Goal: Information Seeking & Learning: Learn about a topic

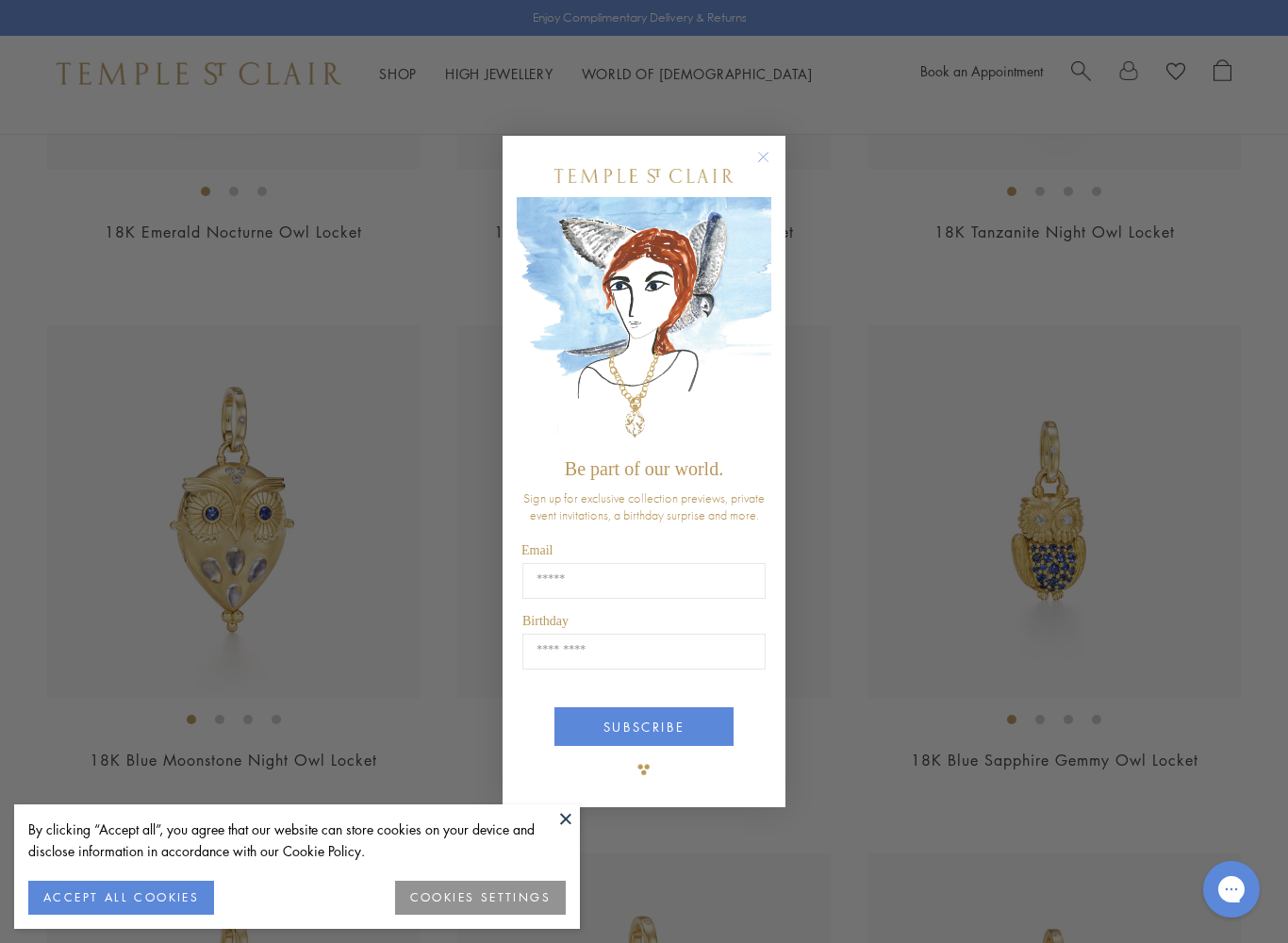
scroll to position [548, 0]
click at [651, 718] on button "SUBSCRIBE" at bounding box center [644, 727] width 179 height 39
click at [775, 157] on button "Close dialog" at bounding box center [773, 167] width 23 height 23
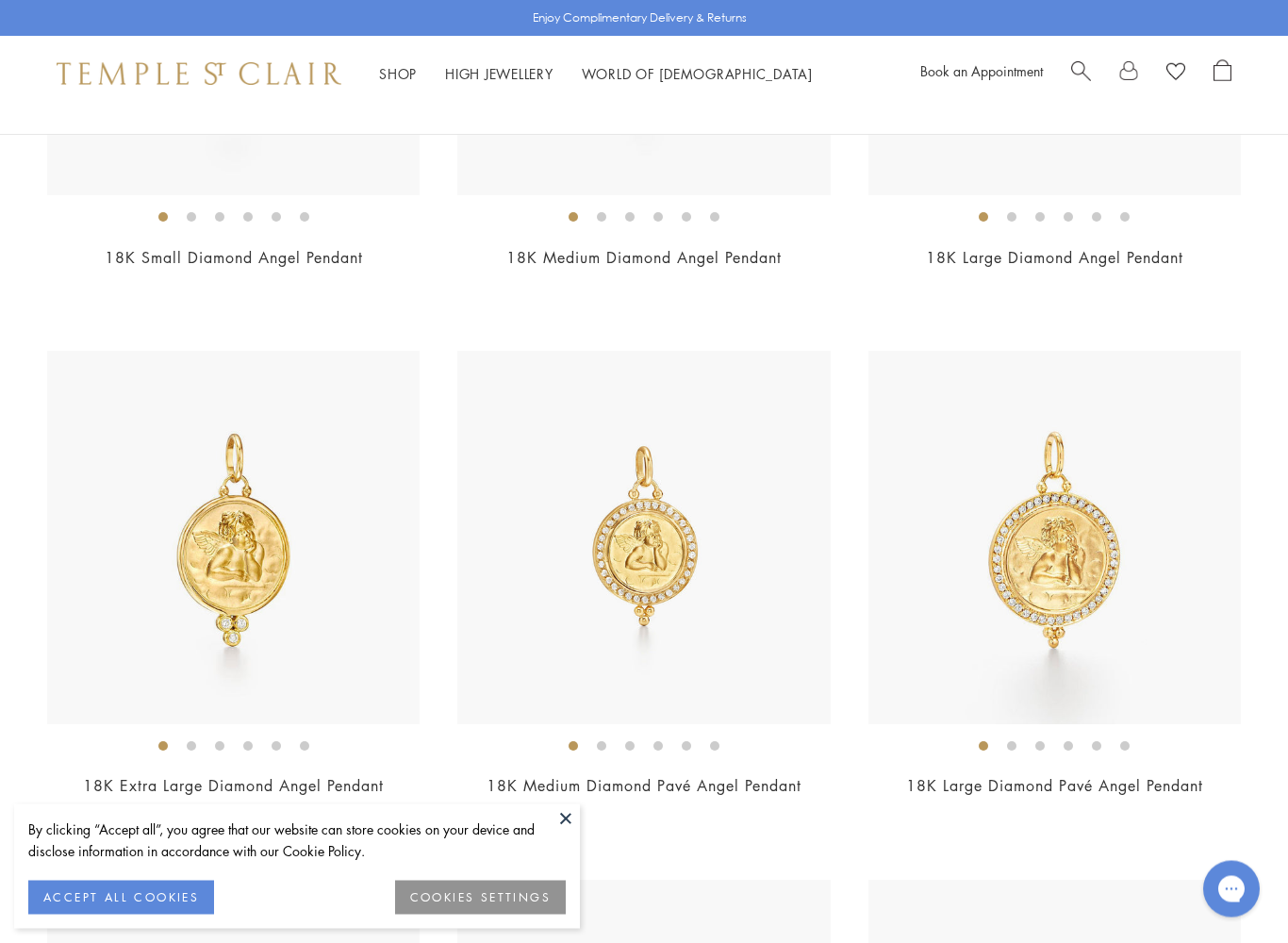
scroll to position [3166, 0]
click at [1229, 775] on h2 "18K Large Diamond Pavé Angel Pendant" at bounding box center [1055, 786] width 372 height 21
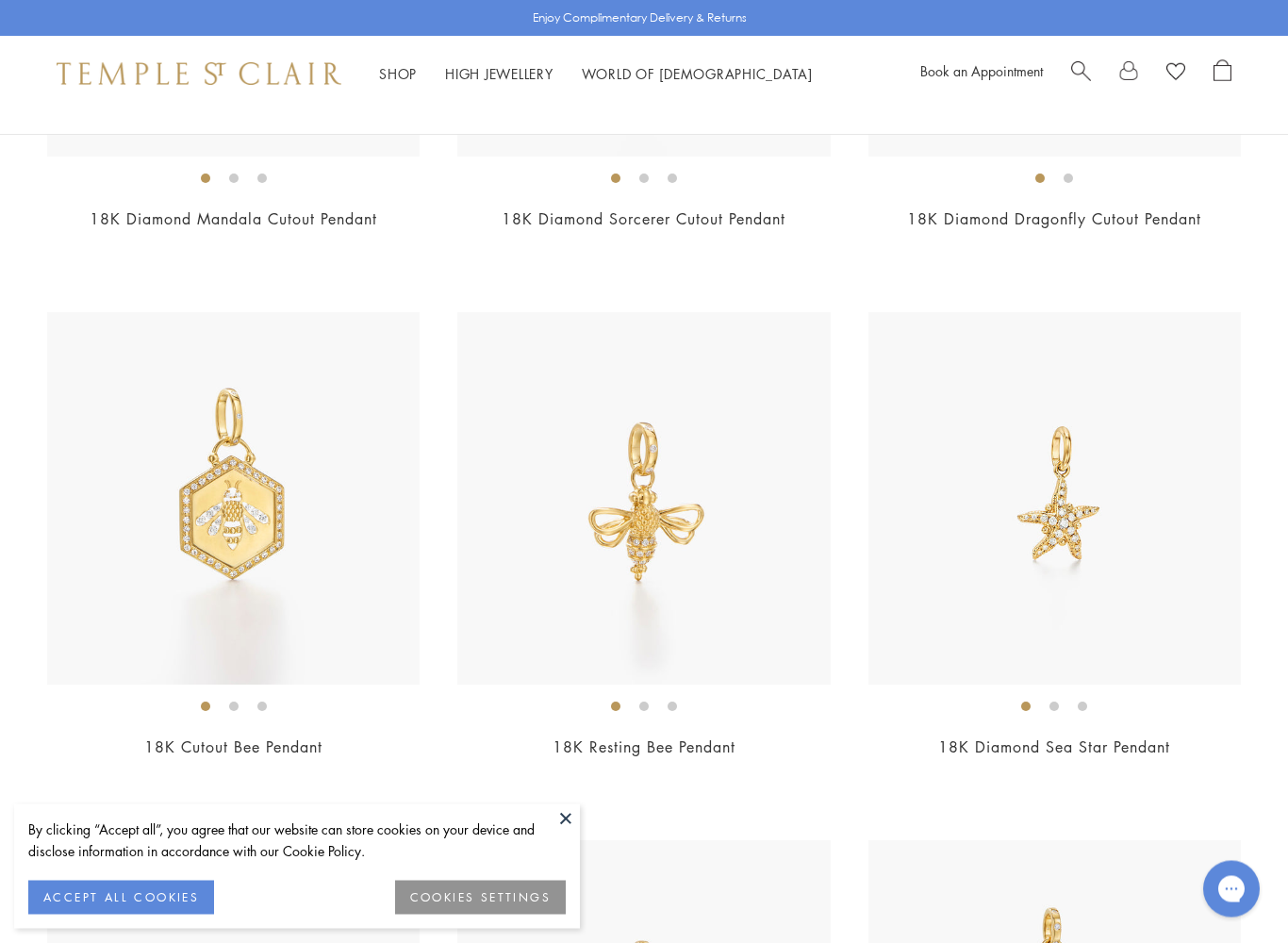
scroll to position [10077, 0]
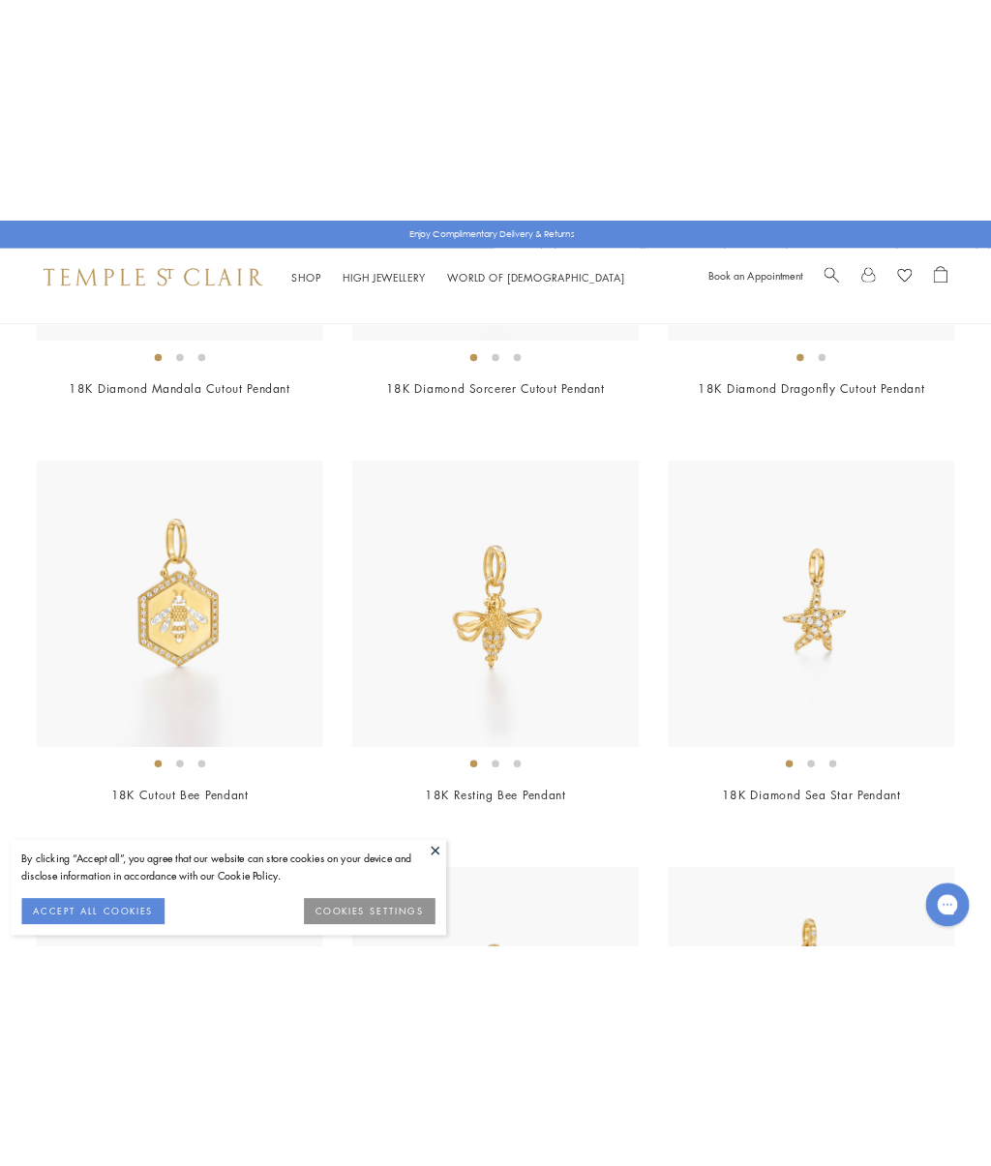
scroll to position [10332, 0]
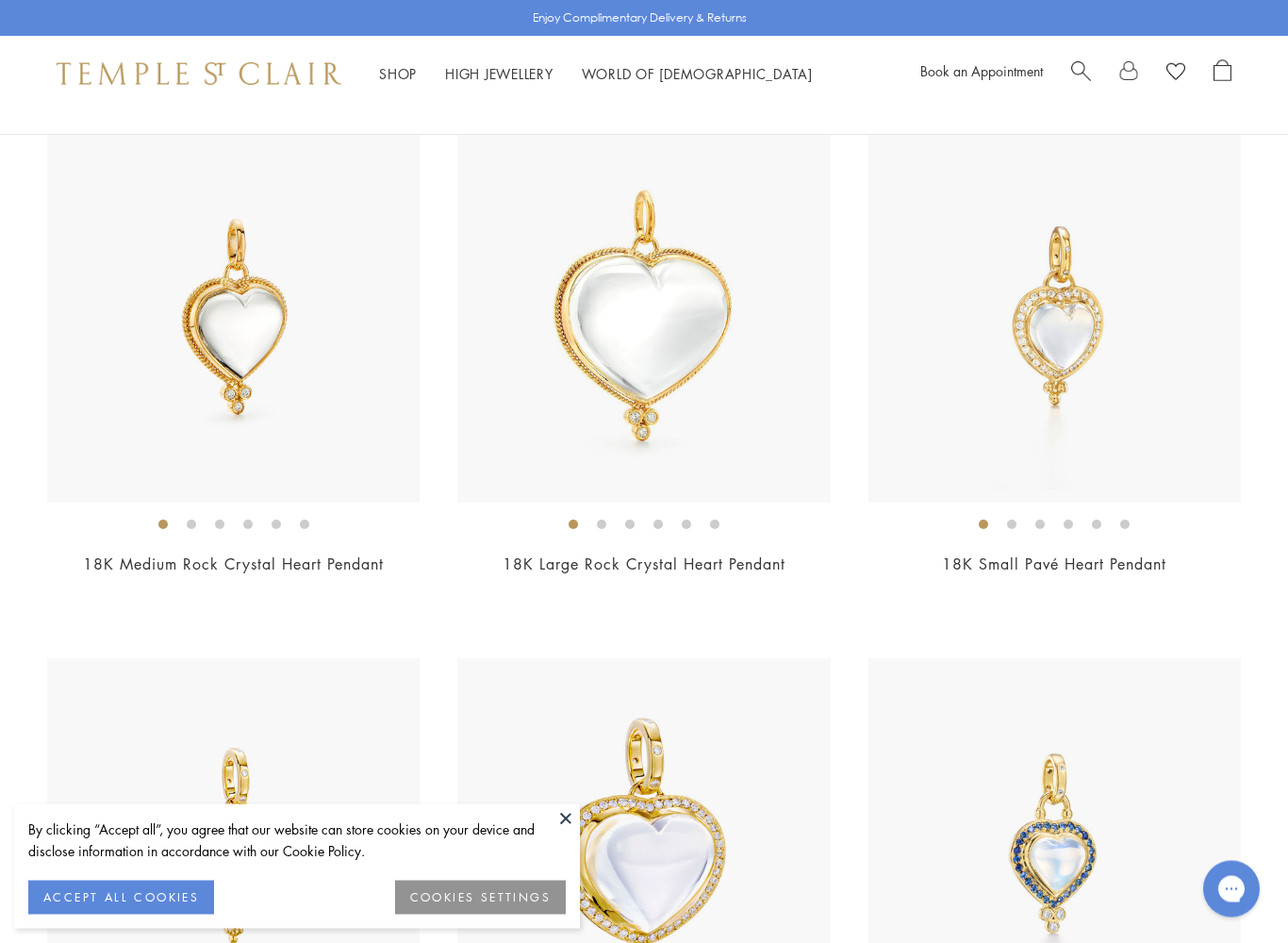
scroll to position [5502, 0]
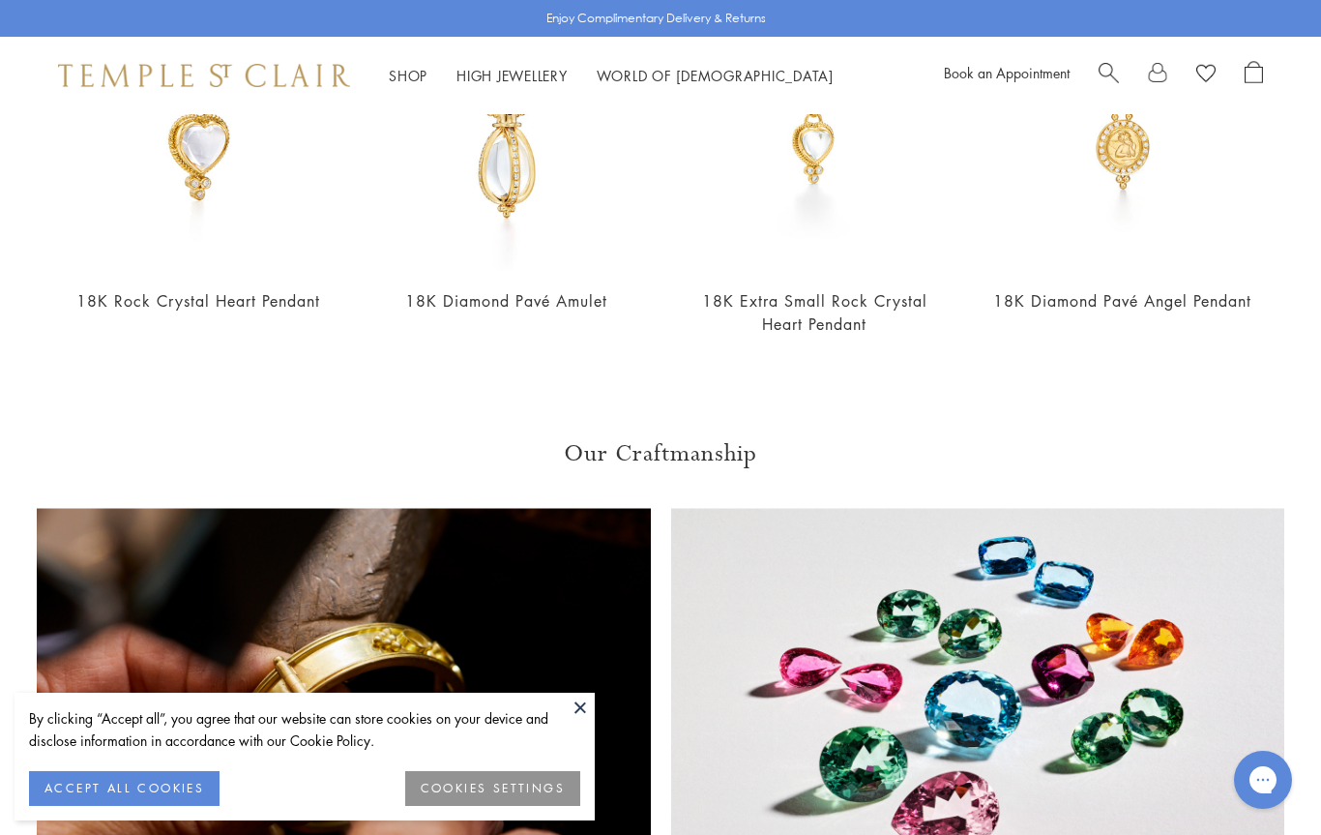
scroll to position [917, 0]
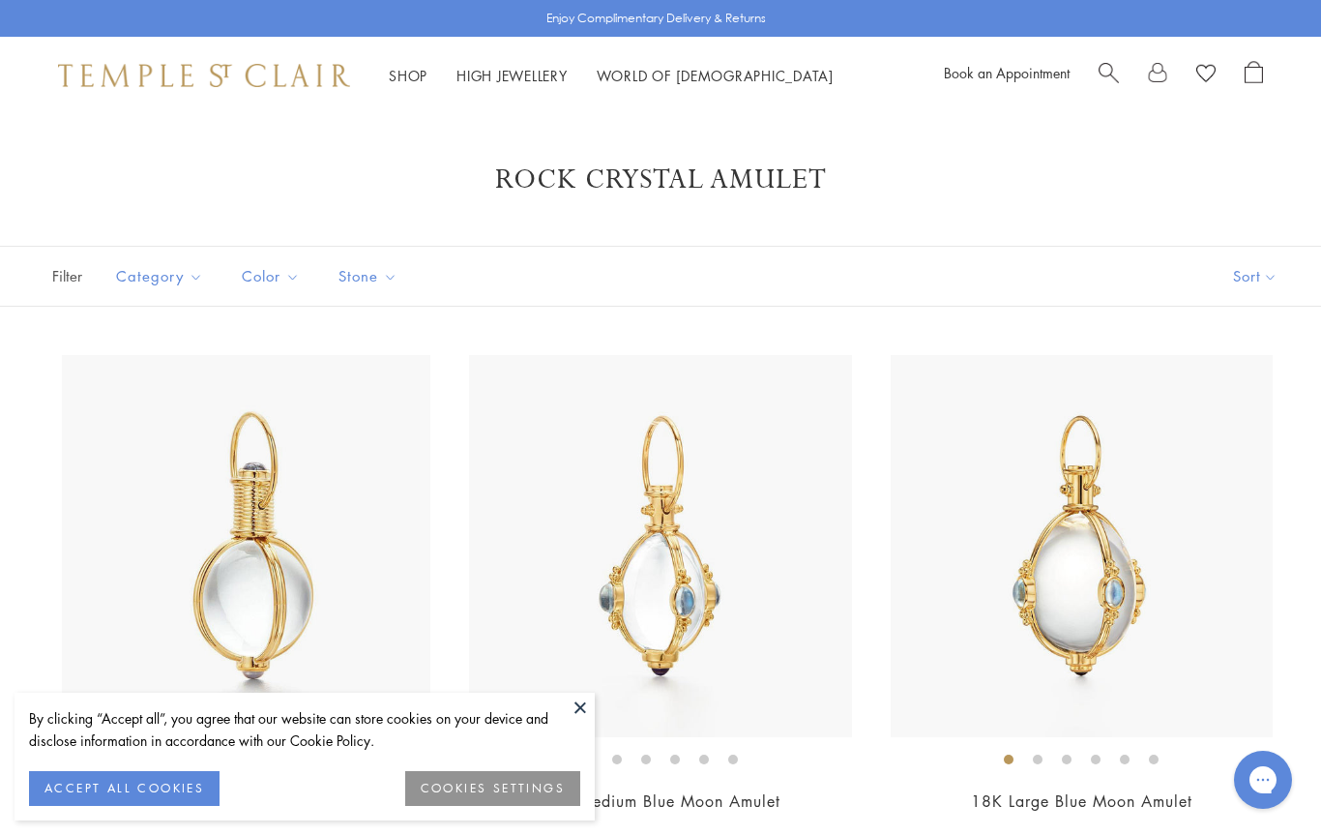
click at [119, 399] on img at bounding box center [253, 546] width 382 height 382
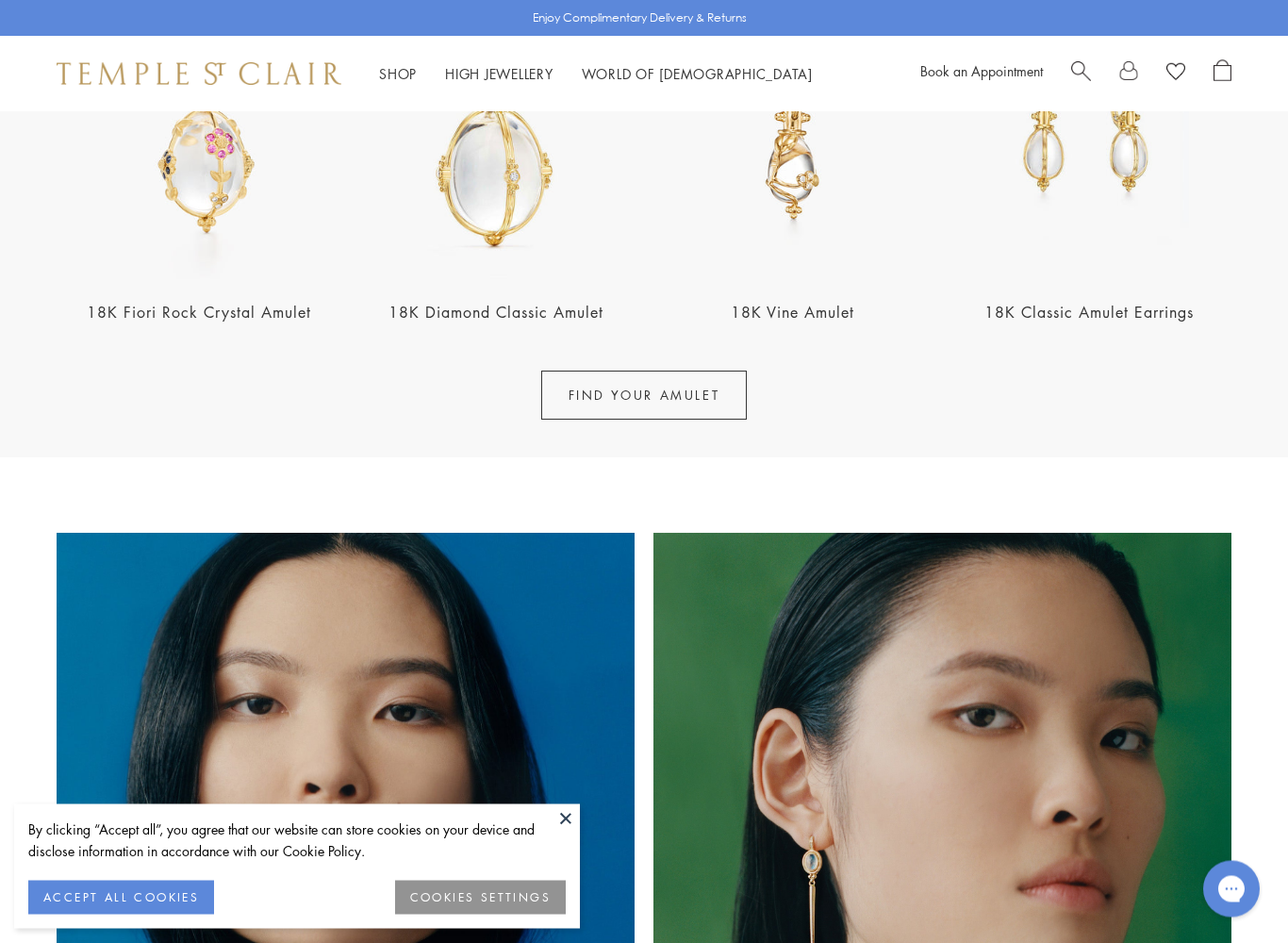
scroll to position [806, 0]
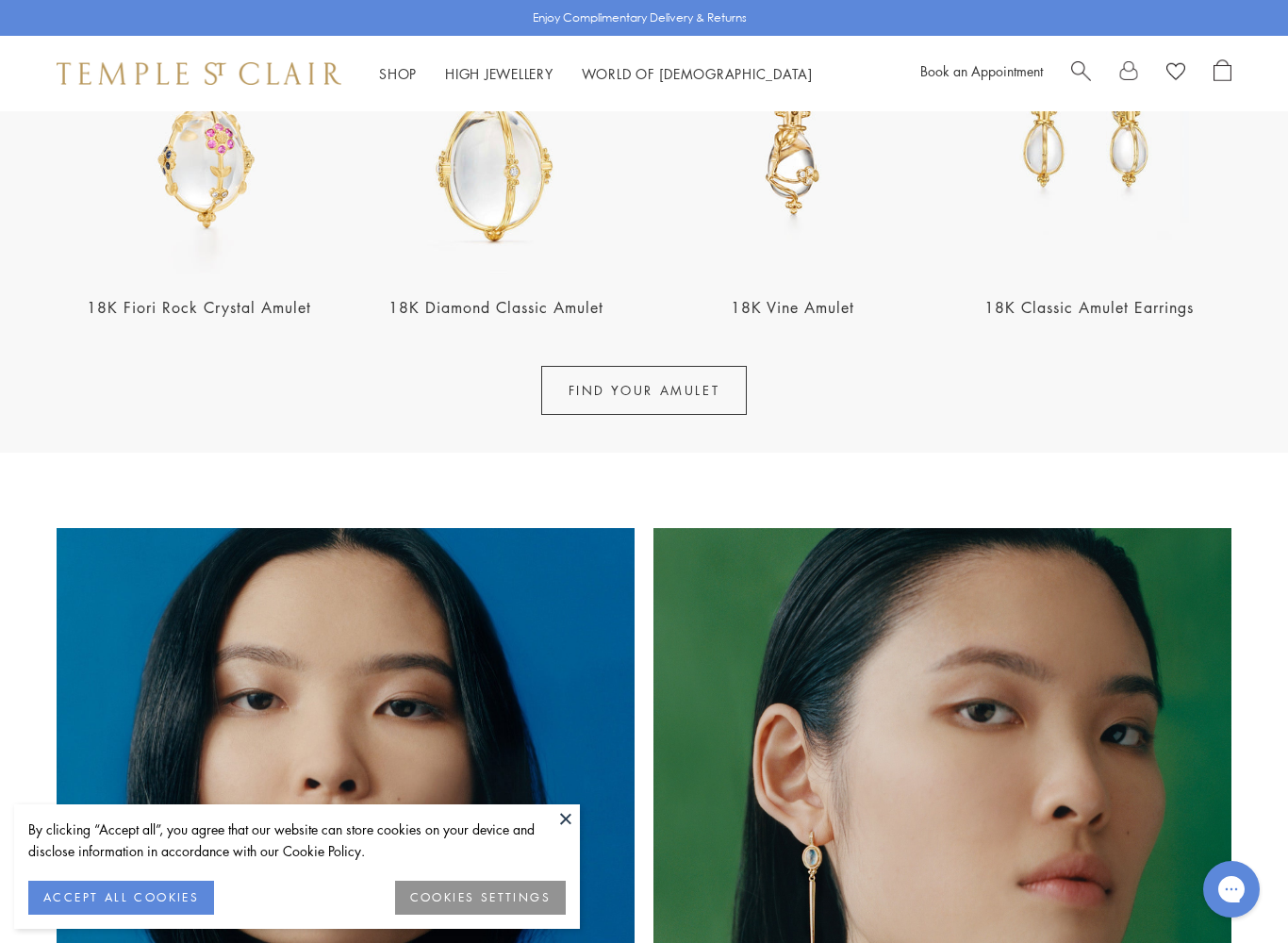
click at [631, 398] on link "FIND YOUR AMULET" at bounding box center [644, 390] width 207 height 49
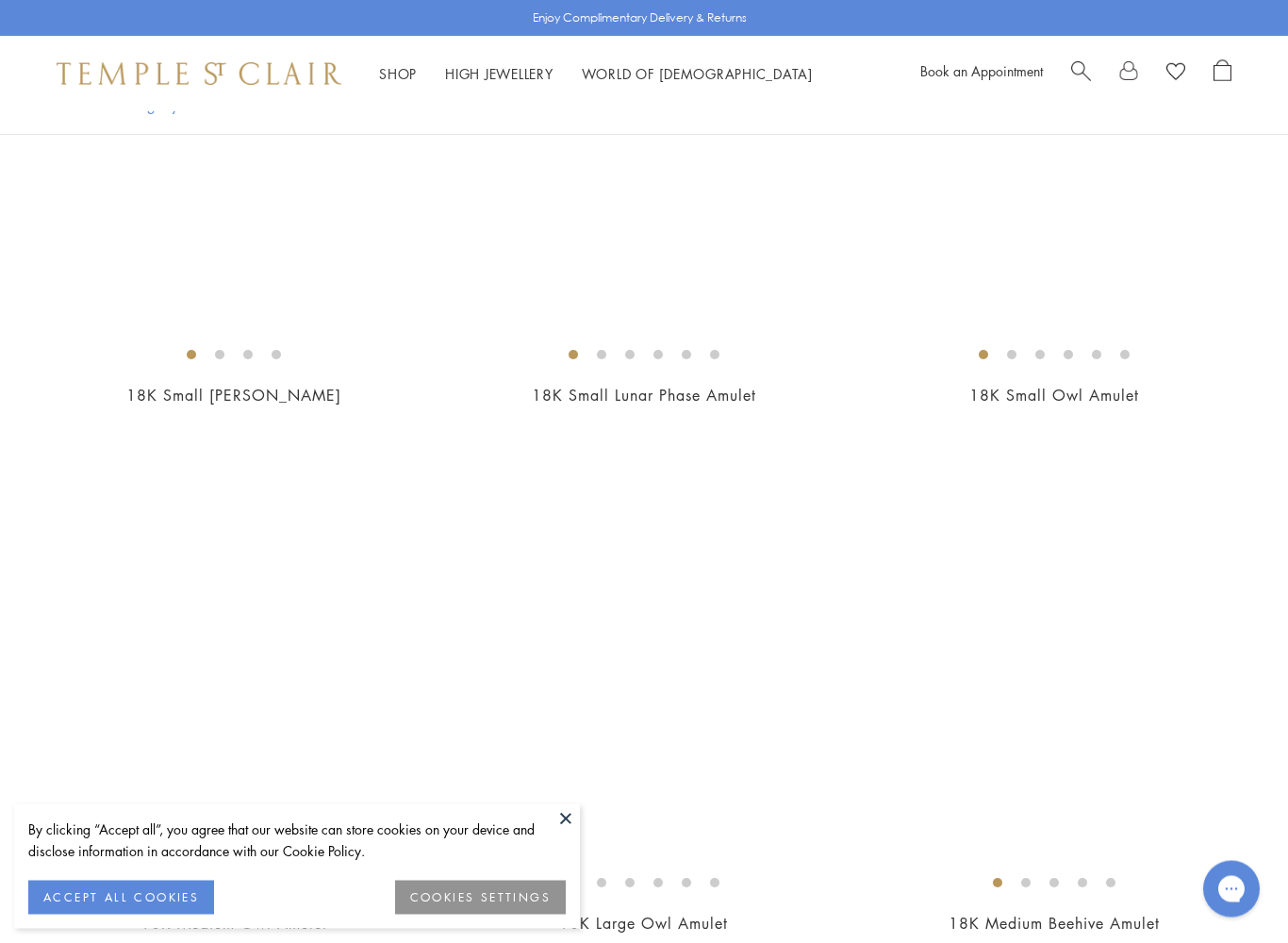
scroll to position [7786, 0]
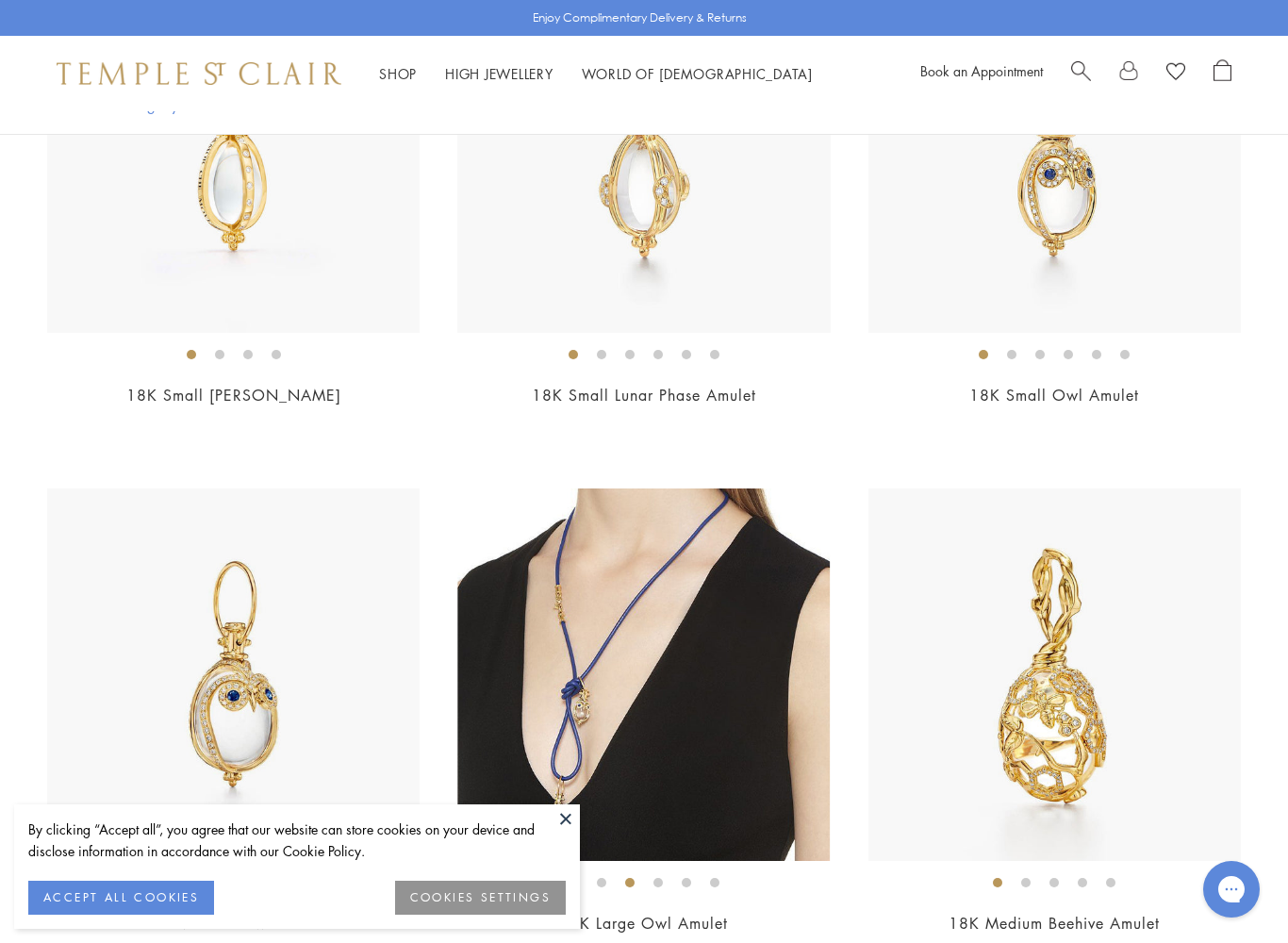
click at [571, 813] on button at bounding box center [566, 818] width 28 height 28
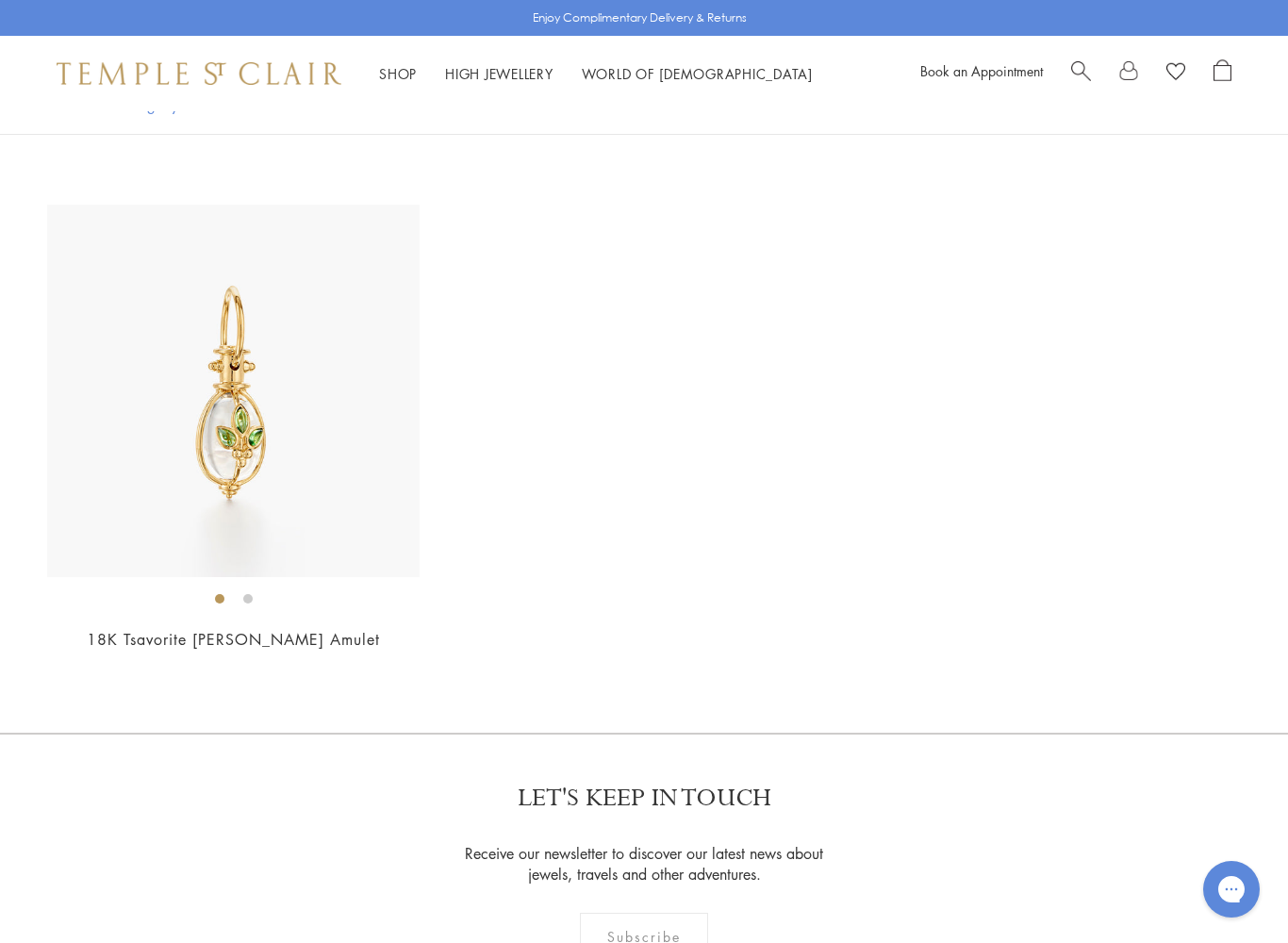
scroll to position [12351, 0]
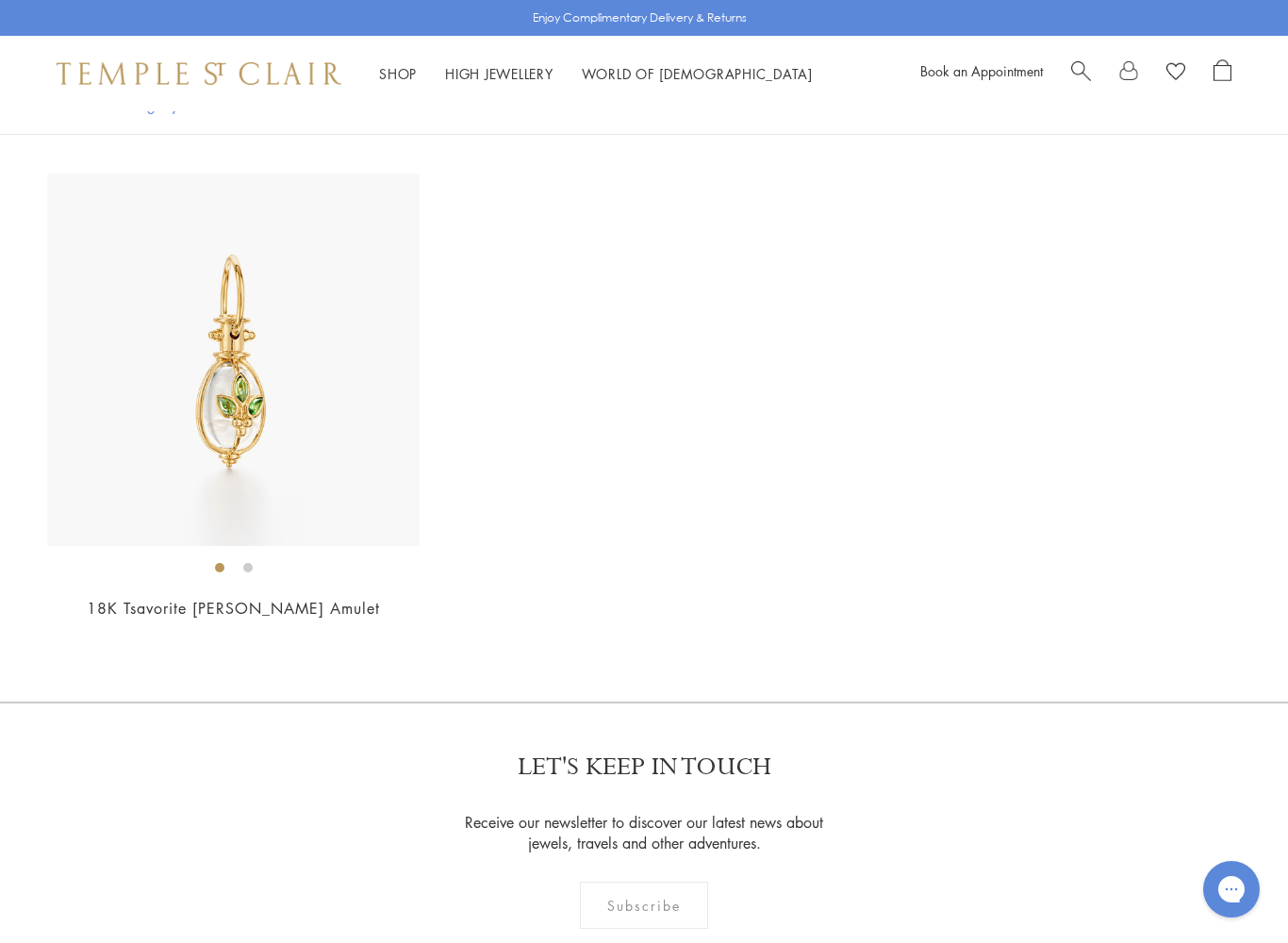
click at [410, 806] on div "LET'S KEEP IN TOUCH Receive our newsletter to discover our latest news about je…" at bounding box center [644, 853] width 1288 height 303
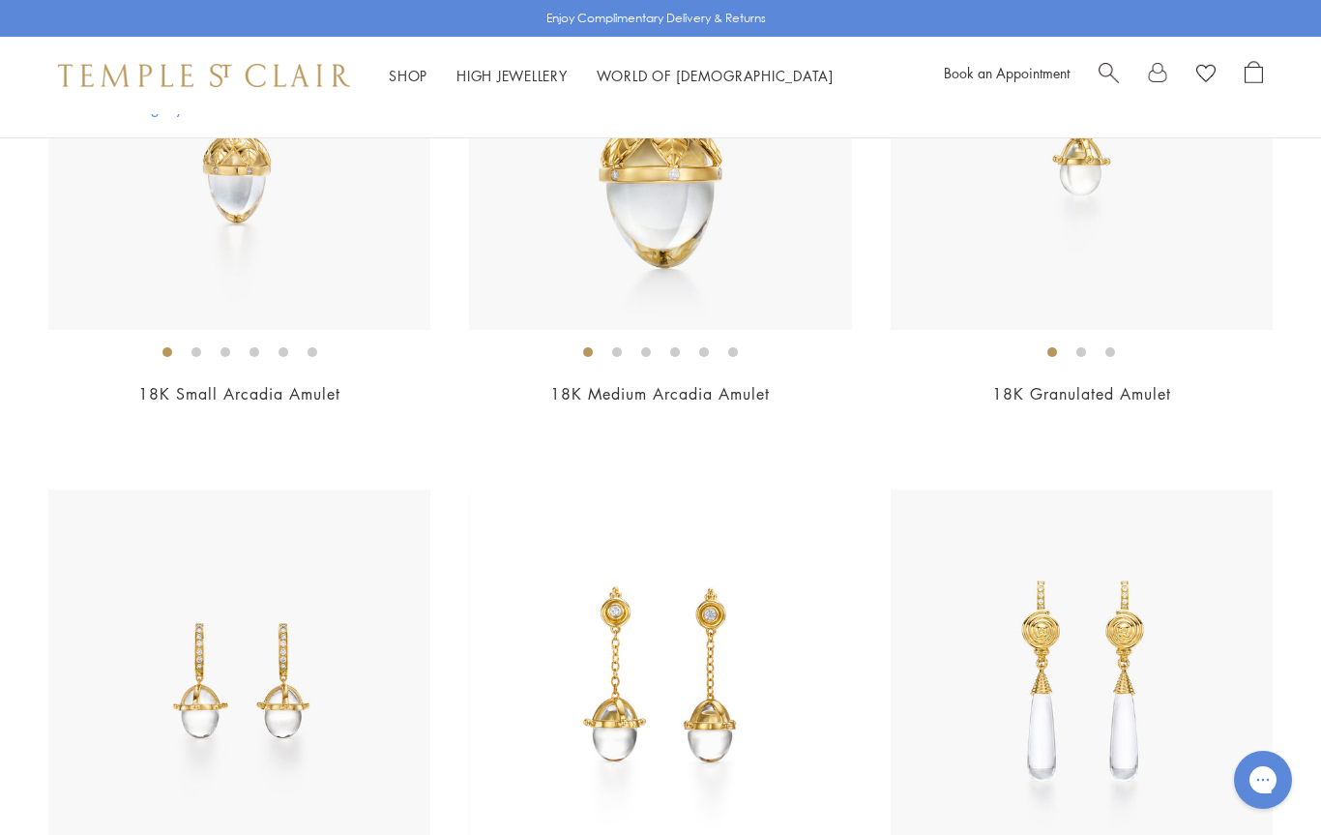
scroll to position [11245, 0]
